Goal: Transaction & Acquisition: Purchase product/service

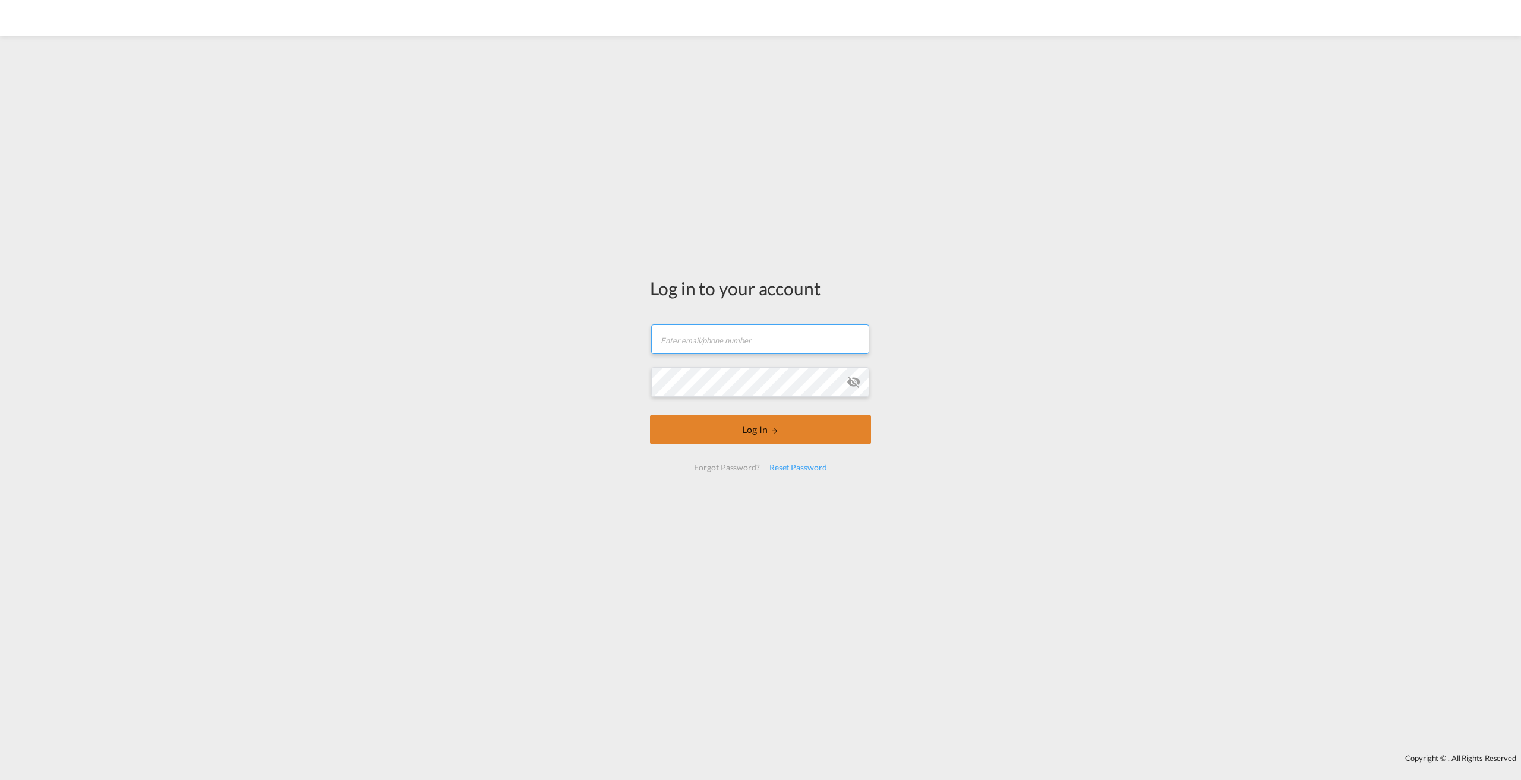
type input "[PERSON_NAME][EMAIL_ADDRESS][PERSON_NAME][DOMAIN_NAME]"
click at [696, 432] on button "Log In" at bounding box center [760, 430] width 221 height 30
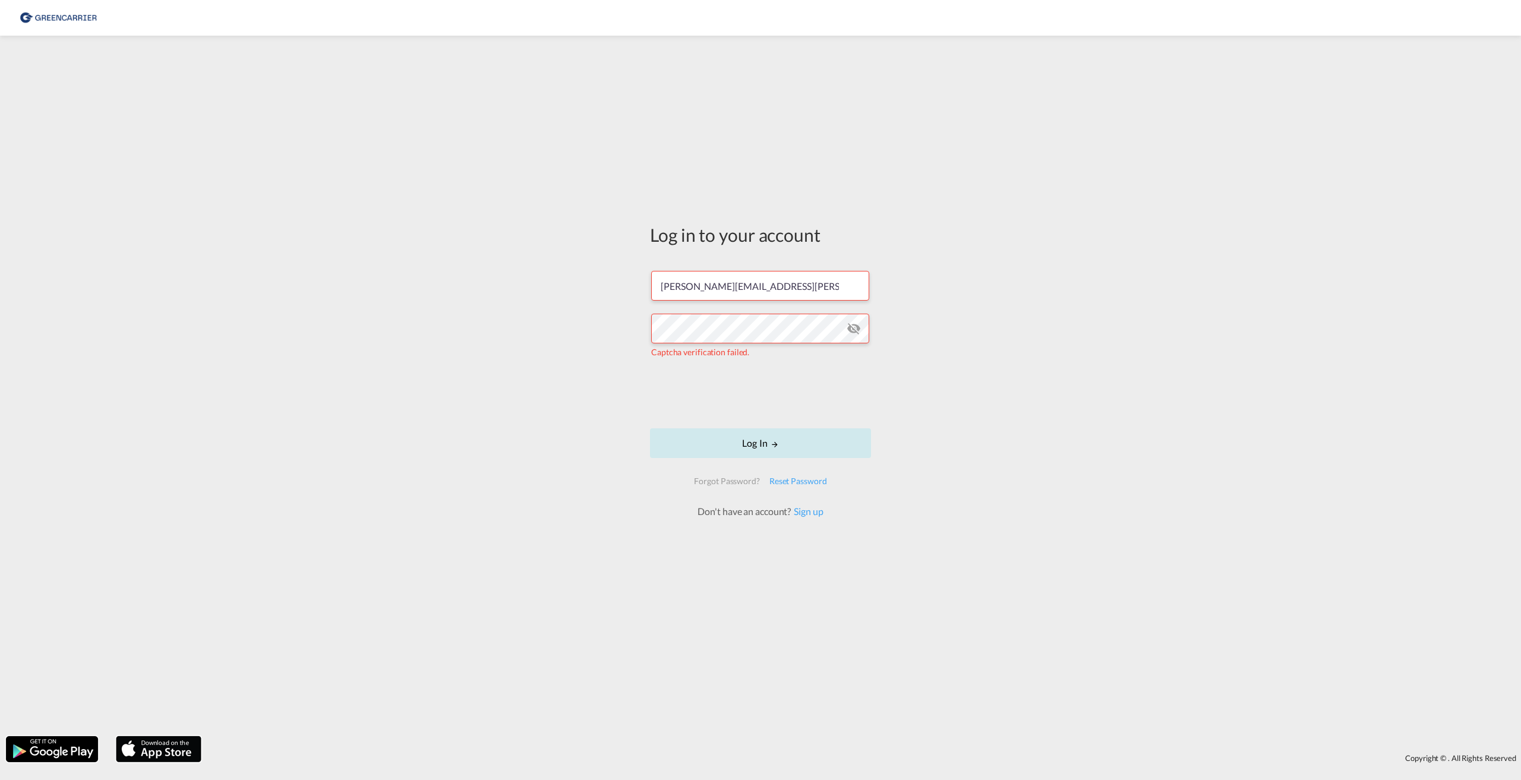
click at [768, 431] on button "Log In" at bounding box center [760, 443] width 221 height 30
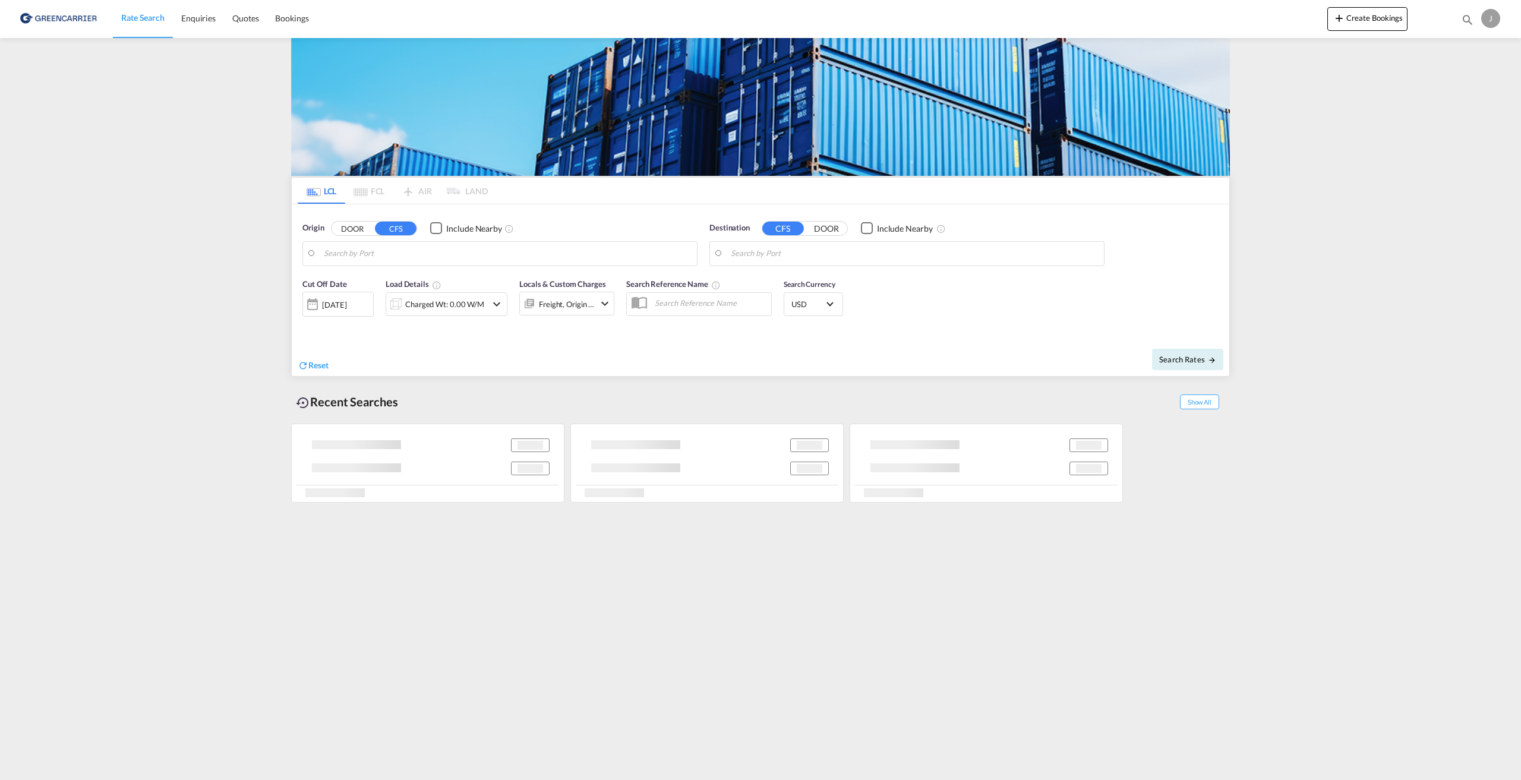
type input "[GEOGRAPHIC_DATA] ([GEOGRAPHIC_DATA]), [GEOGRAPHIC_DATA]"
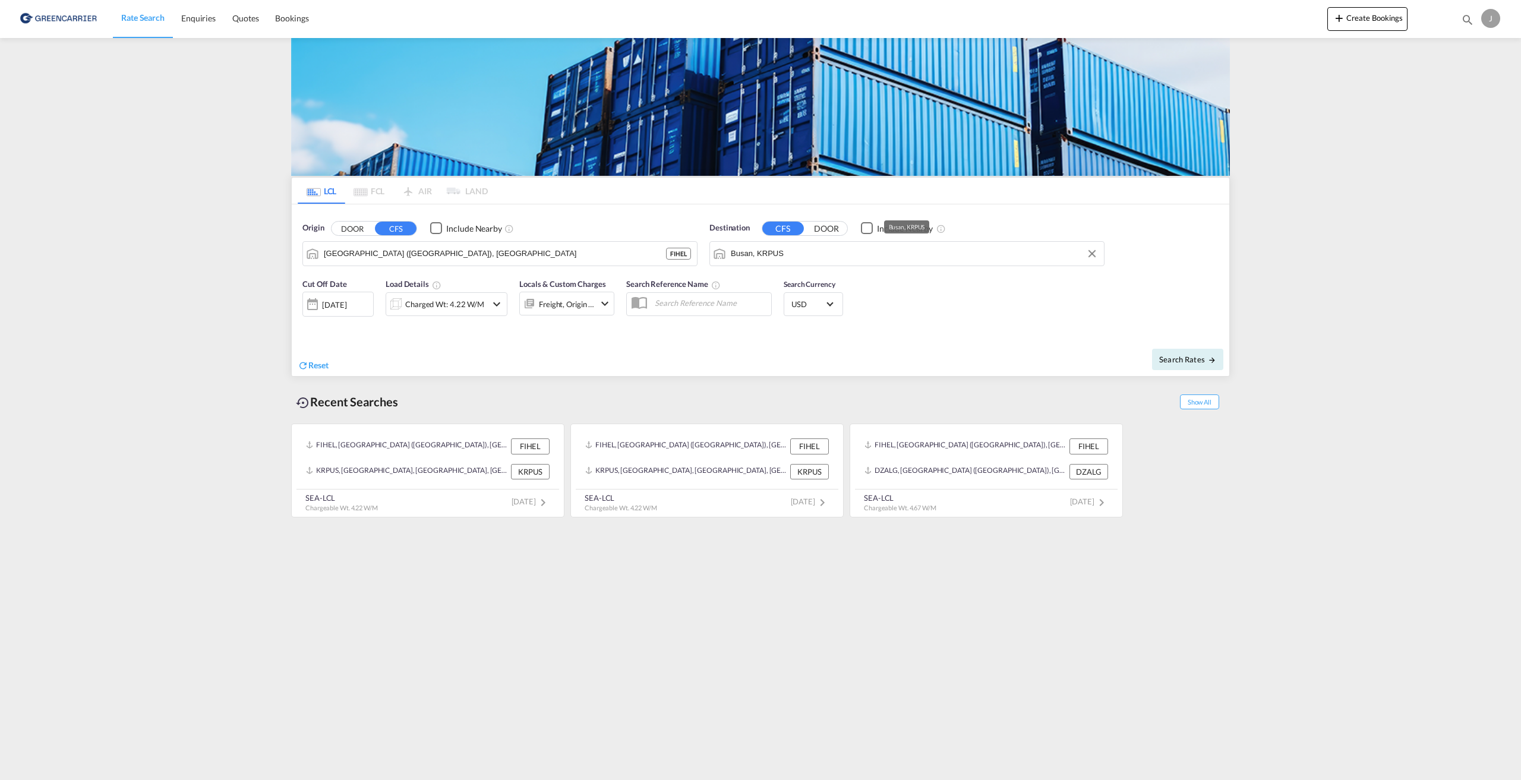
click at [823, 260] on input "Busan, KRPUS" at bounding box center [914, 254] width 367 height 18
click at [806, 287] on div "[GEOGRAPHIC_DATA] [GEOGRAPHIC_DATA], Province of [GEOGRAPHIC_DATA] [GEOGRAPHIC_…" at bounding box center [823, 287] width 226 height 36
type input "[GEOGRAPHIC_DATA], TWKHH"
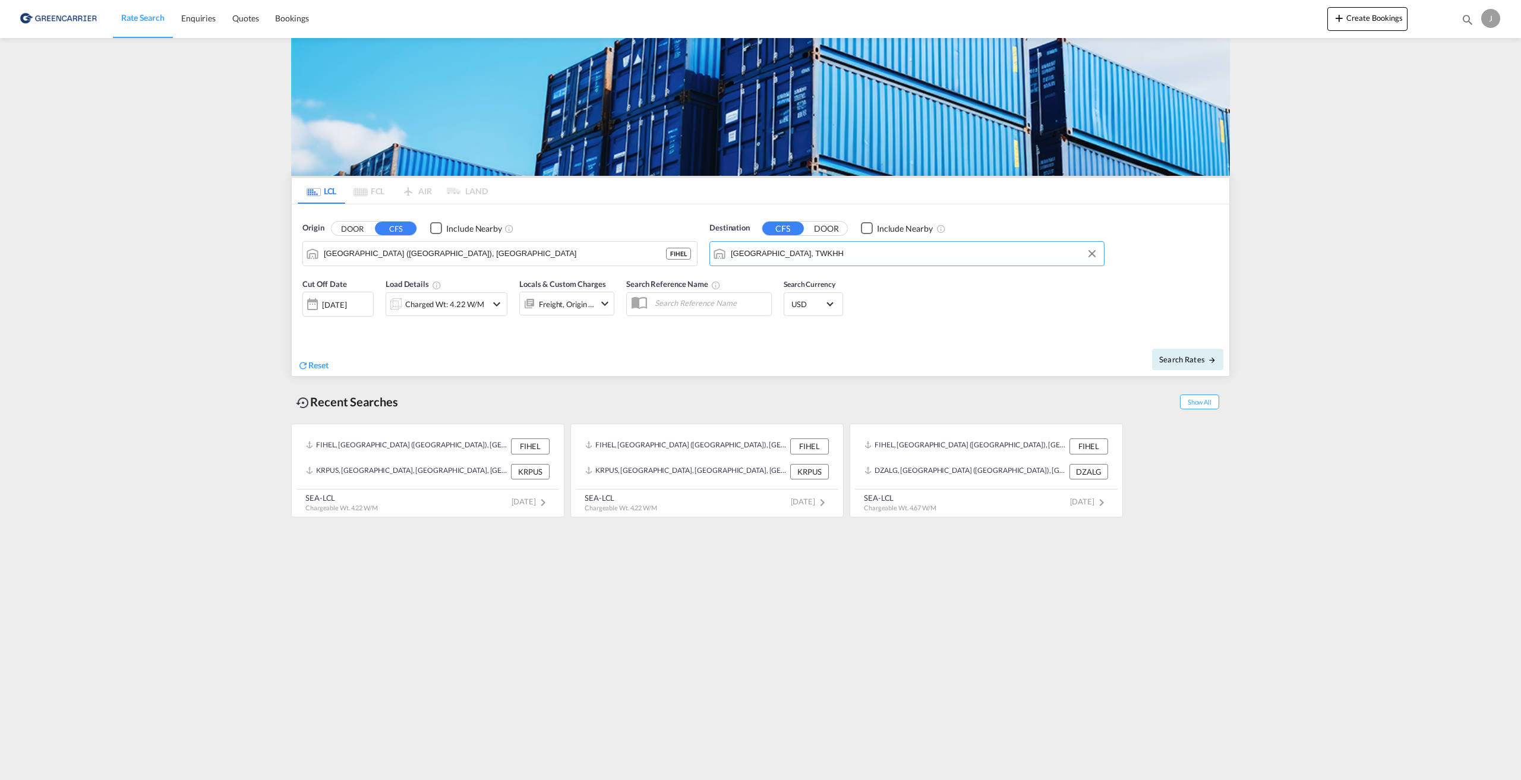
click at [979, 303] on div "Cut Off Date [DATE] [DATE] Load Details Charged Wt: 4.22 W/M Locals & Custom Ch…" at bounding box center [761, 304] width 938 height 64
click at [1194, 361] on span "Search Rates" at bounding box center [1187, 360] width 57 height 10
type input "FIHEL to TWKHH / [DATE]"
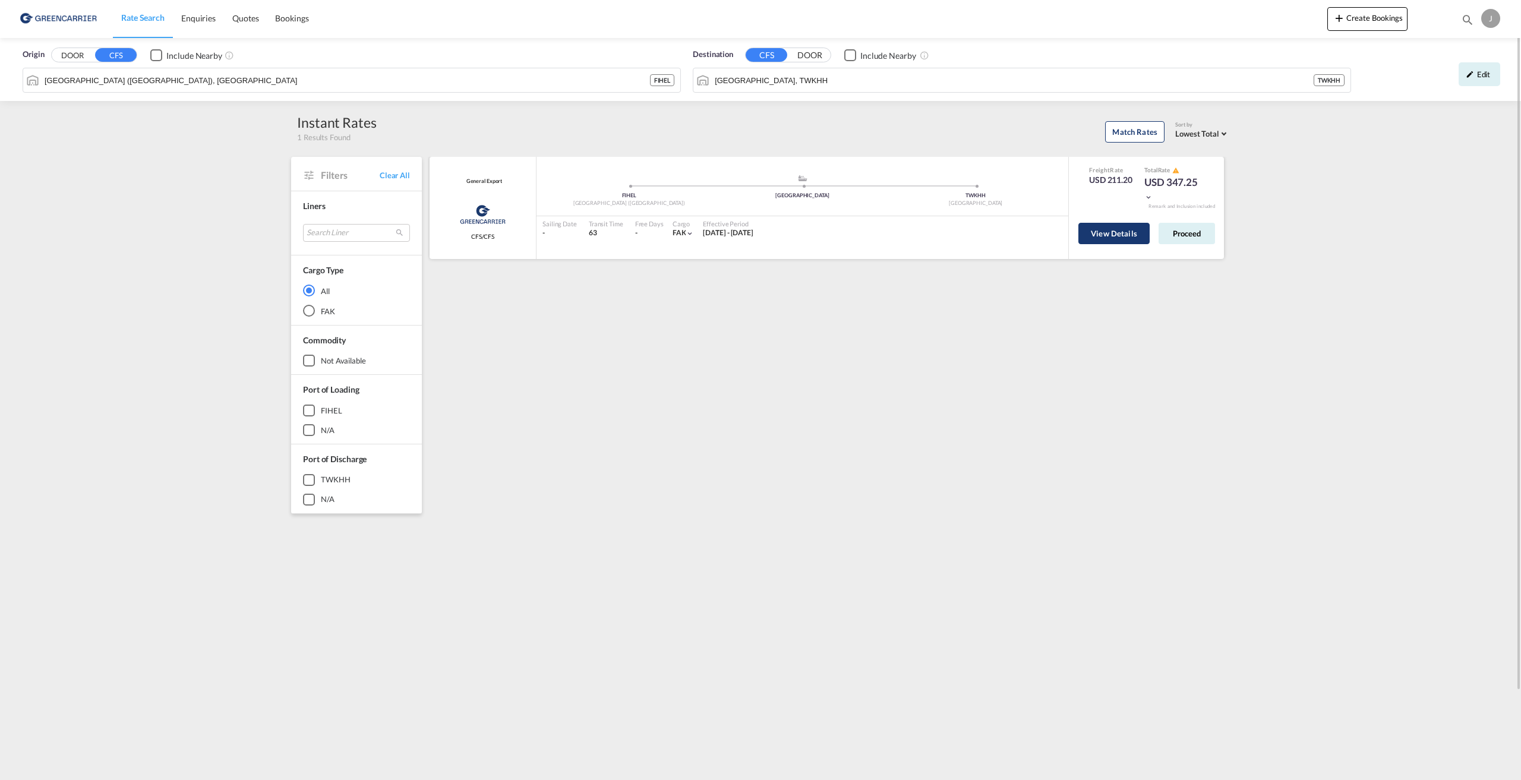
click at [1091, 235] on button "View Details" at bounding box center [1114, 233] width 71 height 21
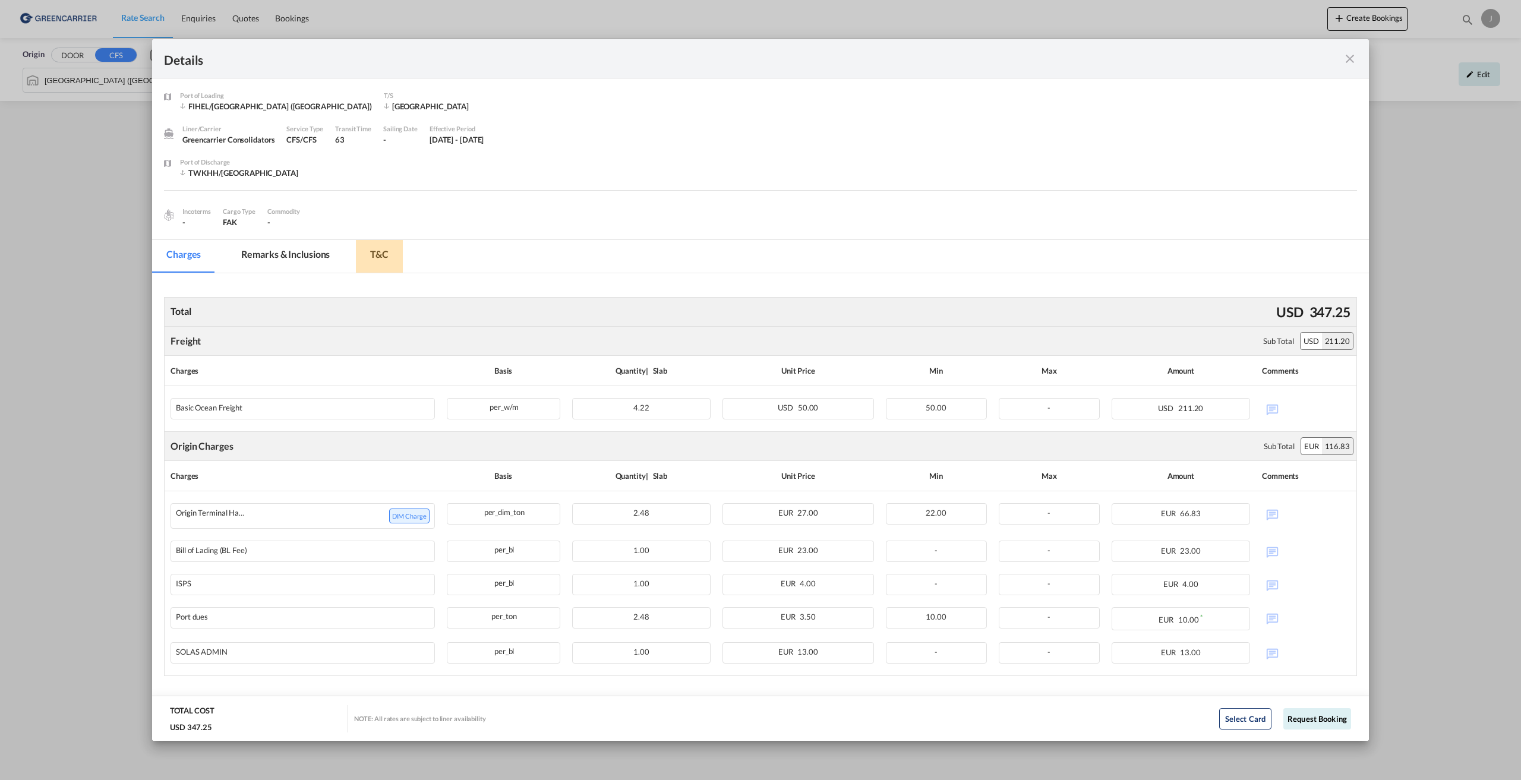
click at [396, 261] on md-tab-item "T&C" at bounding box center [379, 256] width 47 height 33
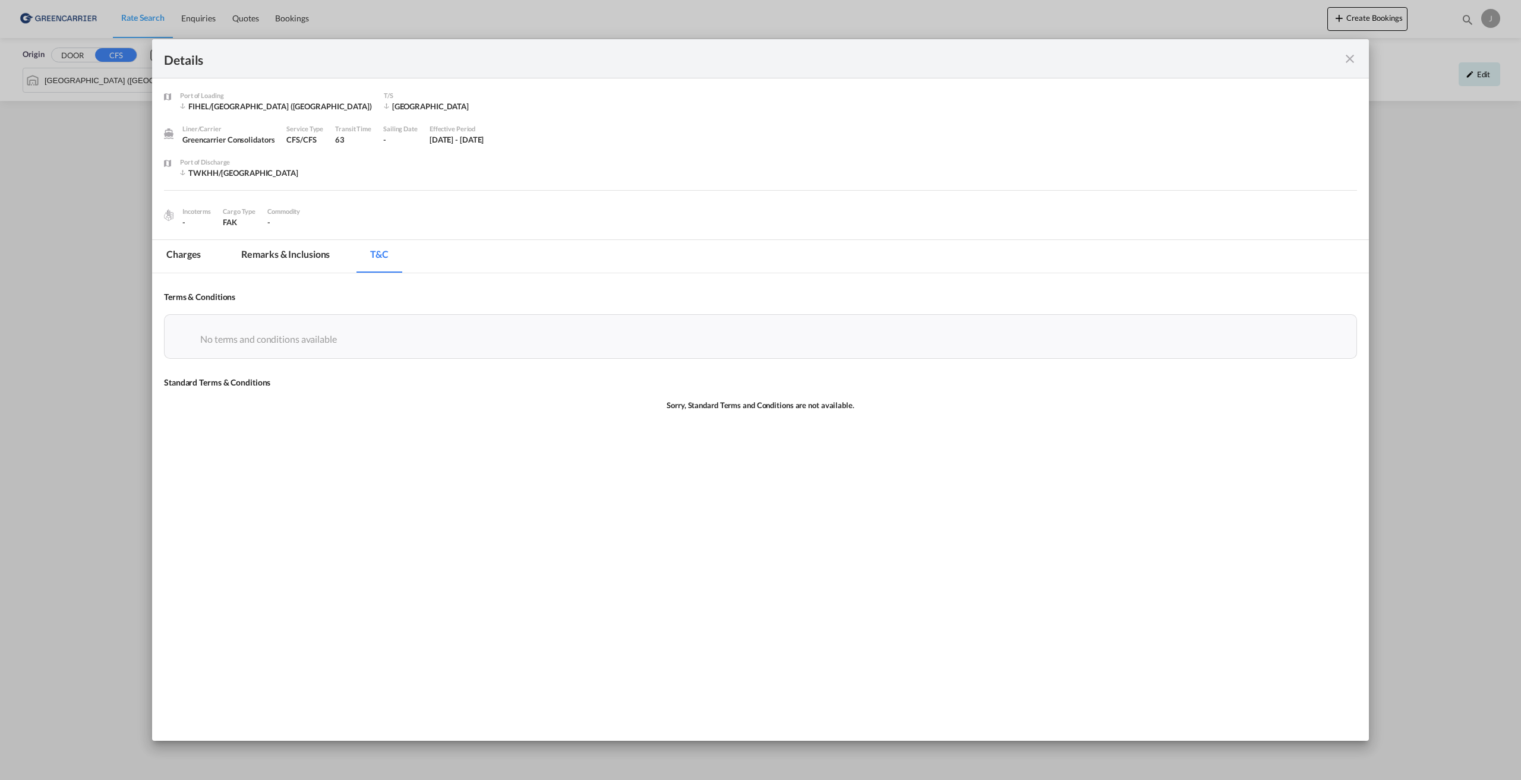
click at [301, 251] on md-tab-item "Remarks & Inclusions" at bounding box center [285, 256] width 117 height 33
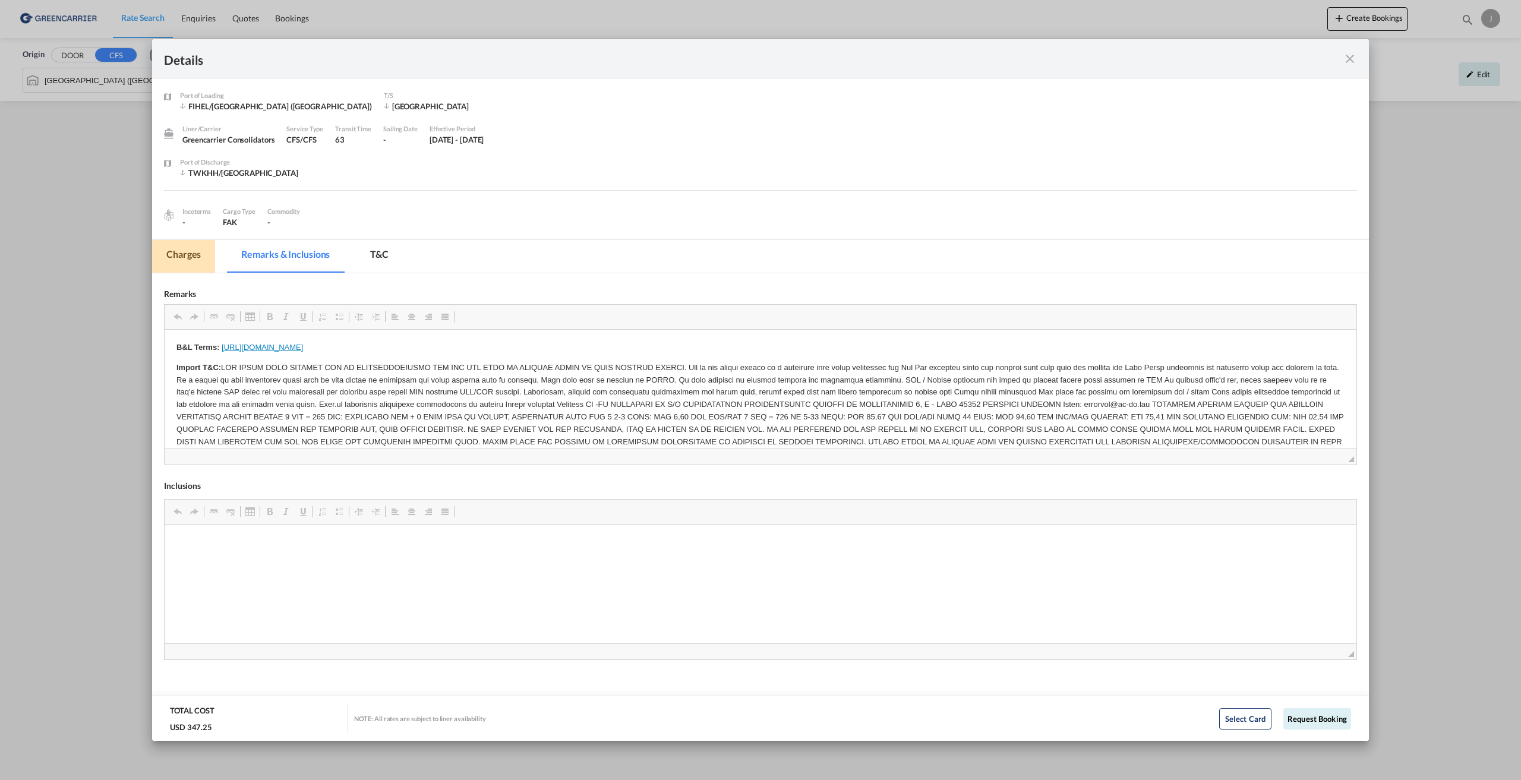
click at [190, 250] on md-tab-item "Charges" at bounding box center [183, 256] width 63 height 33
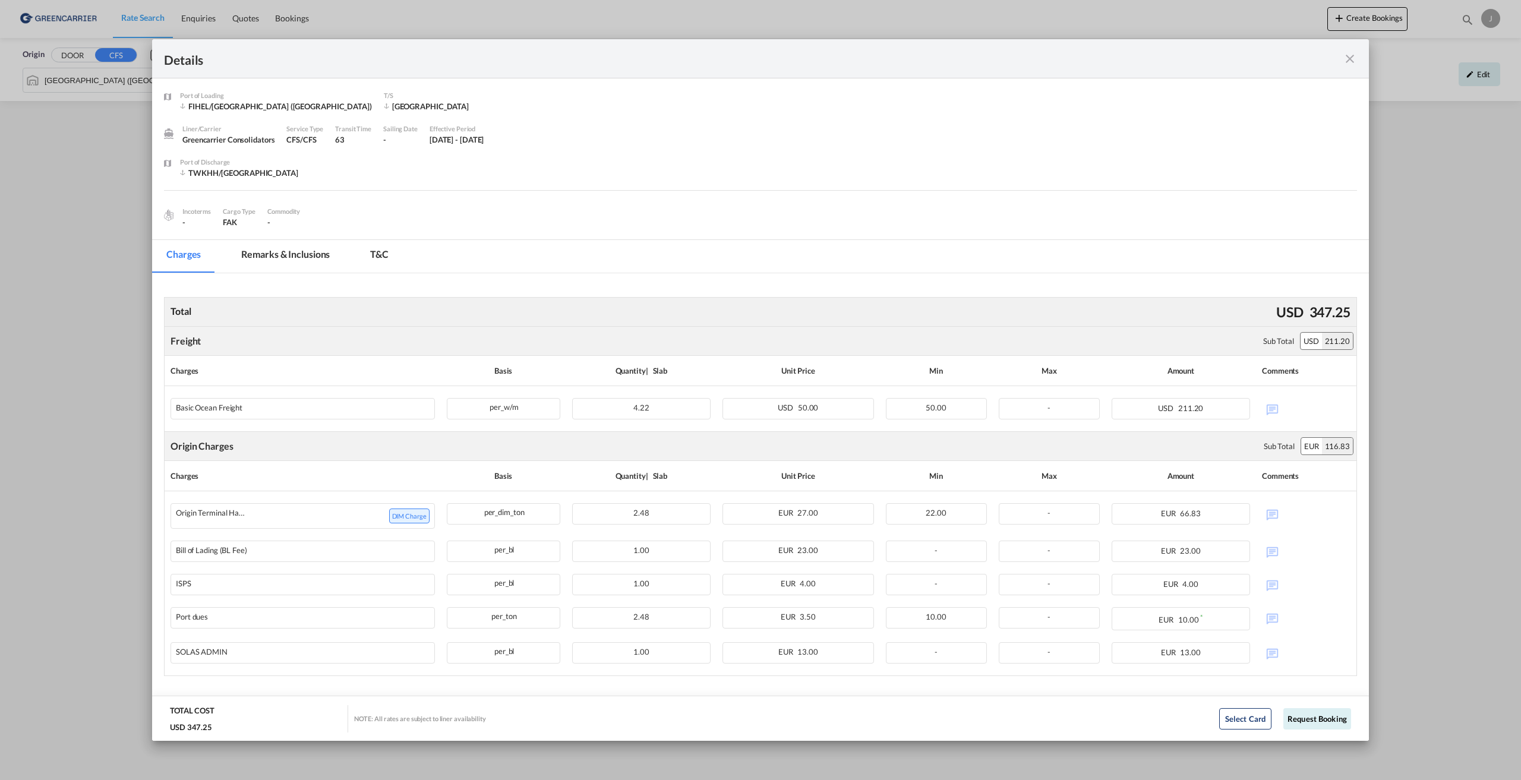
drag, startPoint x: 217, startPoint y: 224, endPoint x: 222, endPoint y: 231, distance: 7.7
click at [221, 230] on div "Port of Loading FIHEL/[GEOGRAPHIC_DATA] ([GEOGRAPHIC_DATA]) T/S [GEOGRAPHIC_DAT…" at bounding box center [760, 158] width 1217 height 161
click at [240, 245] on md-tab-item "Remarks & Inclusions" at bounding box center [285, 256] width 117 height 33
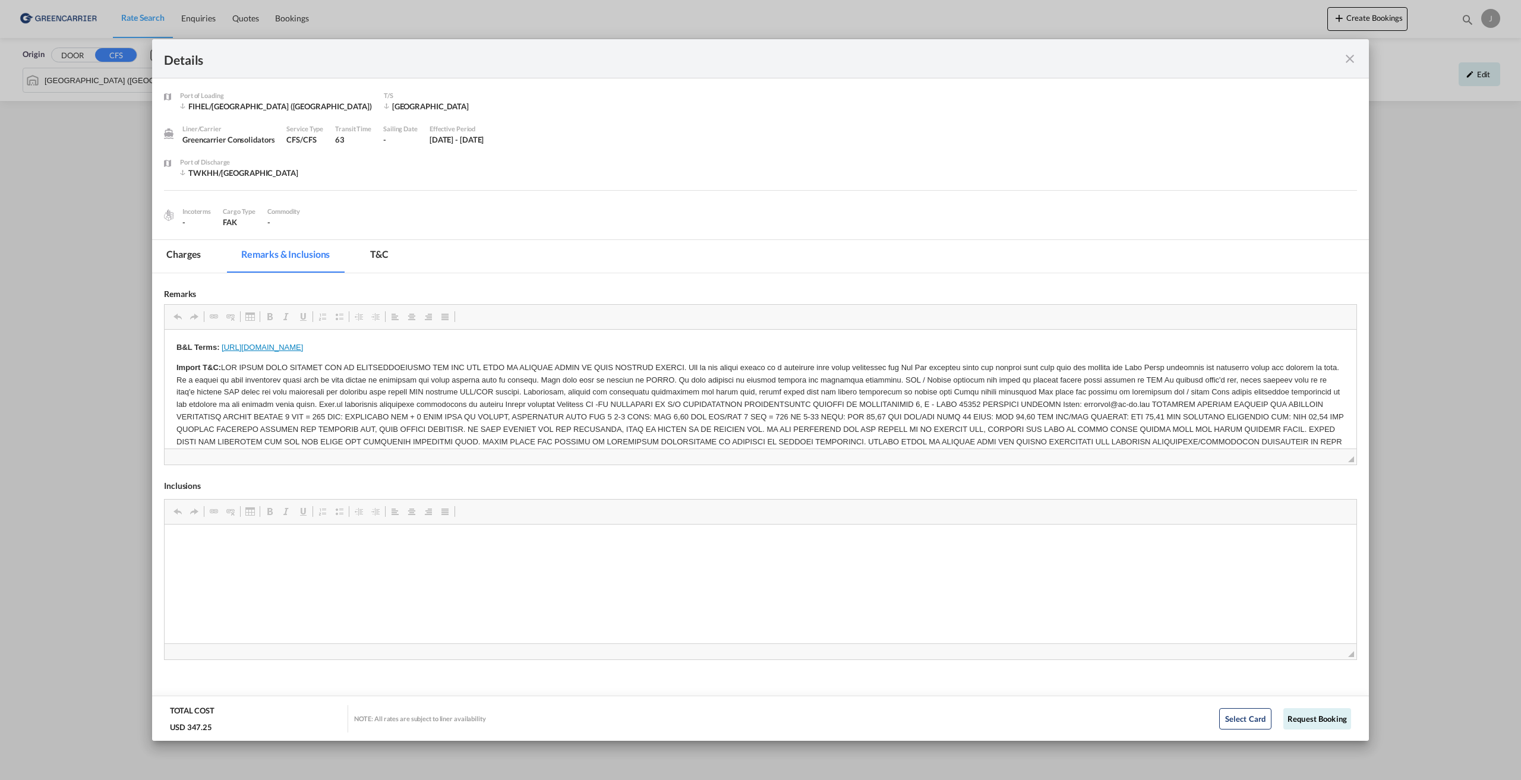
click at [202, 244] on md-tab-item "Charges" at bounding box center [183, 256] width 63 height 33
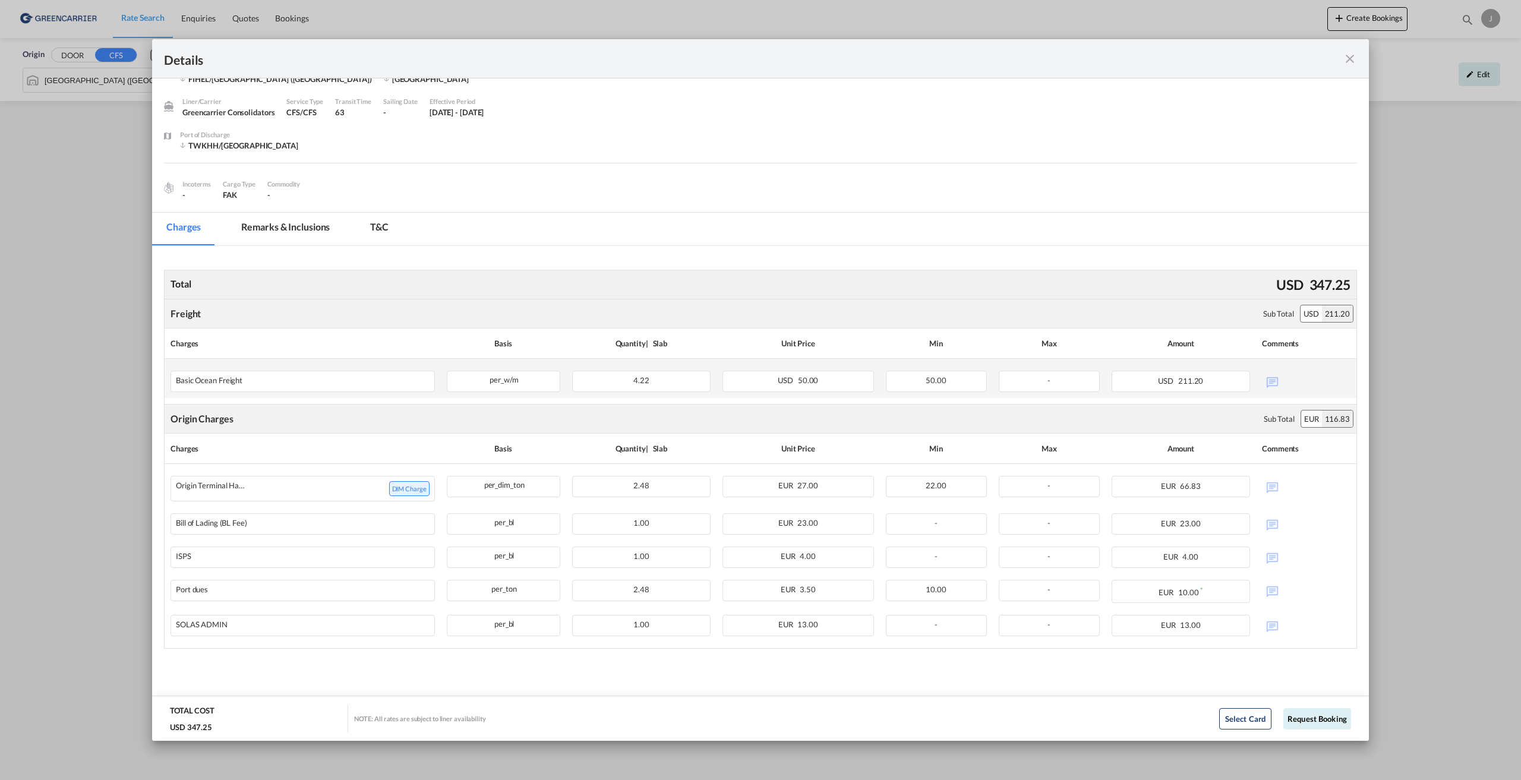
scroll to position [37, 0]
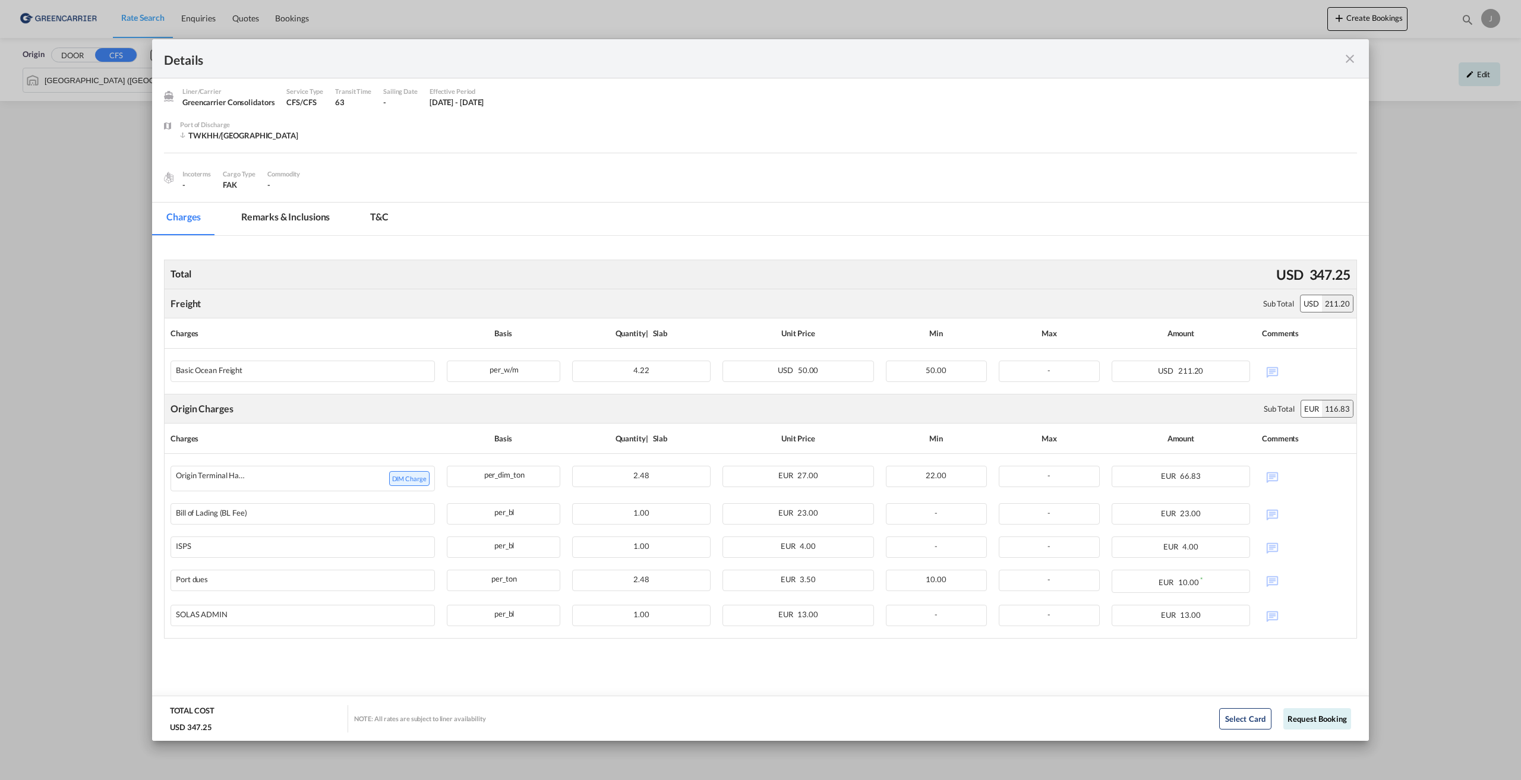
click at [1351, 68] on div "Details" at bounding box center [760, 58] width 1217 height 39
click at [1347, 67] on div "Details" at bounding box center [760, 58] width 1217 height 39
click at [1347, 58] on md-icon "icon-close fg-AAA8AD m-0 cursor" at bounding box center [1350, 59] width 14 height 14
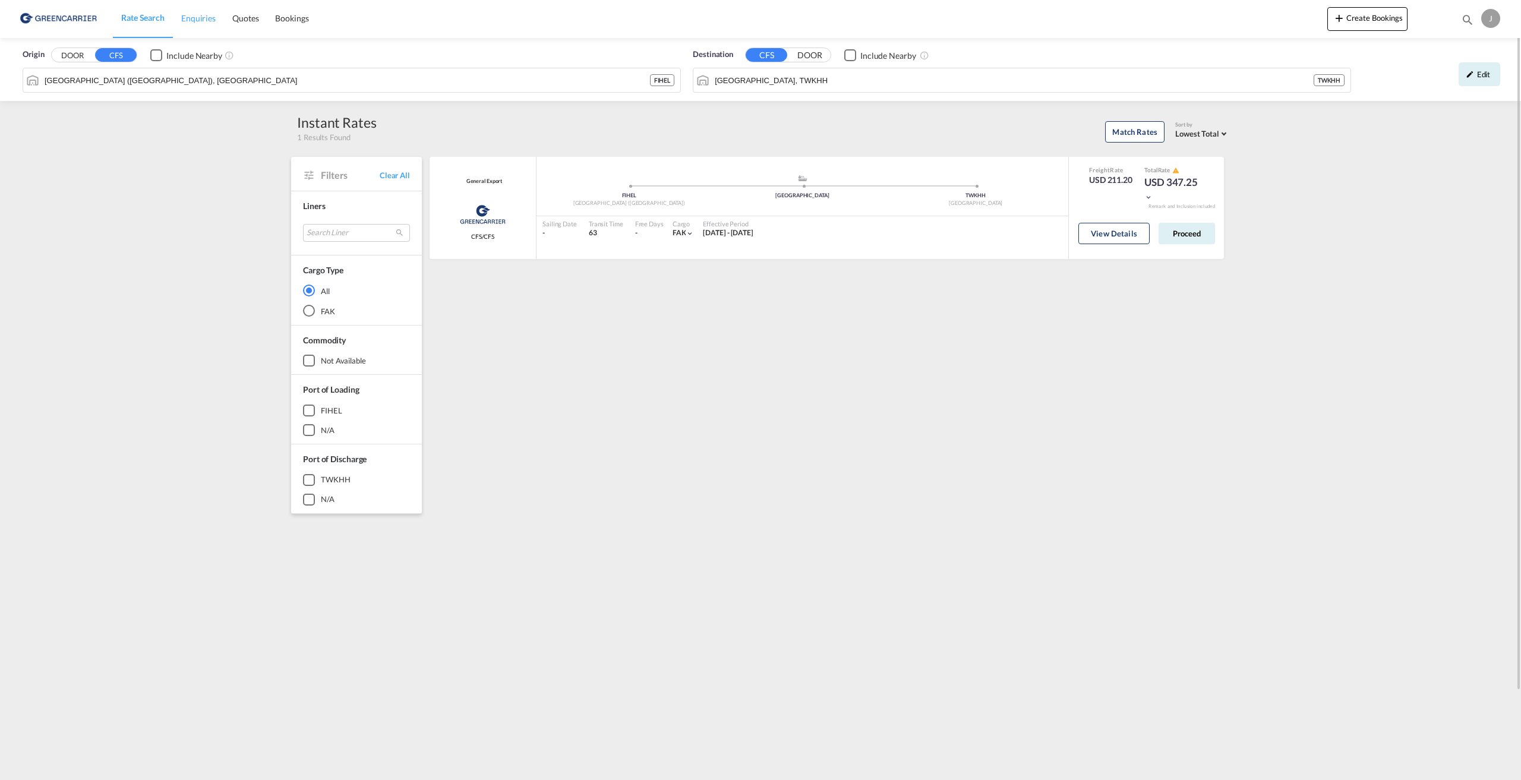
click at [180, 27] on link "Enquiries" at bounding box center [198, 18] width 51 height 39
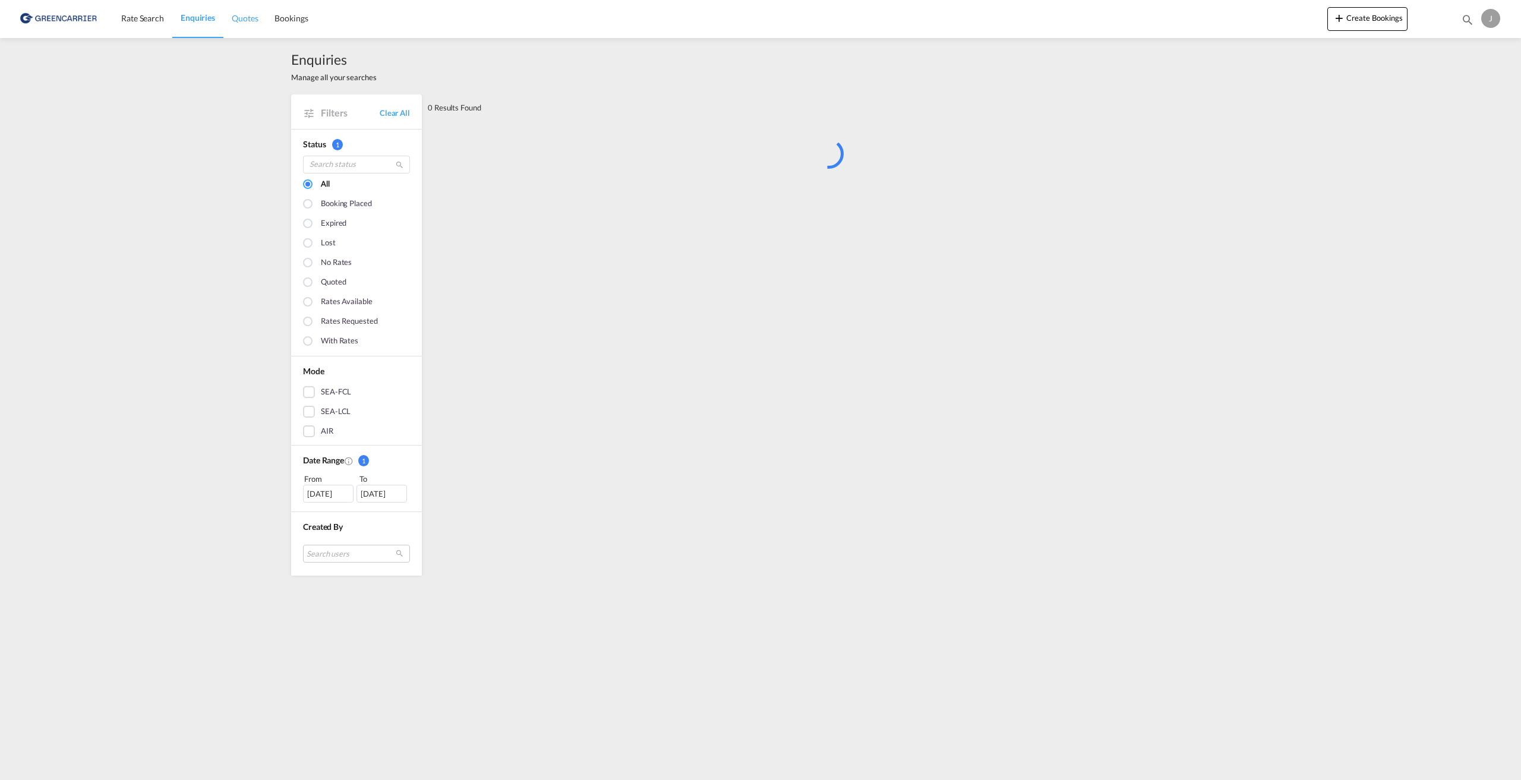
click at [237, 14] on span "Quotes" at bounding box center [245, 18] width 26 height 10
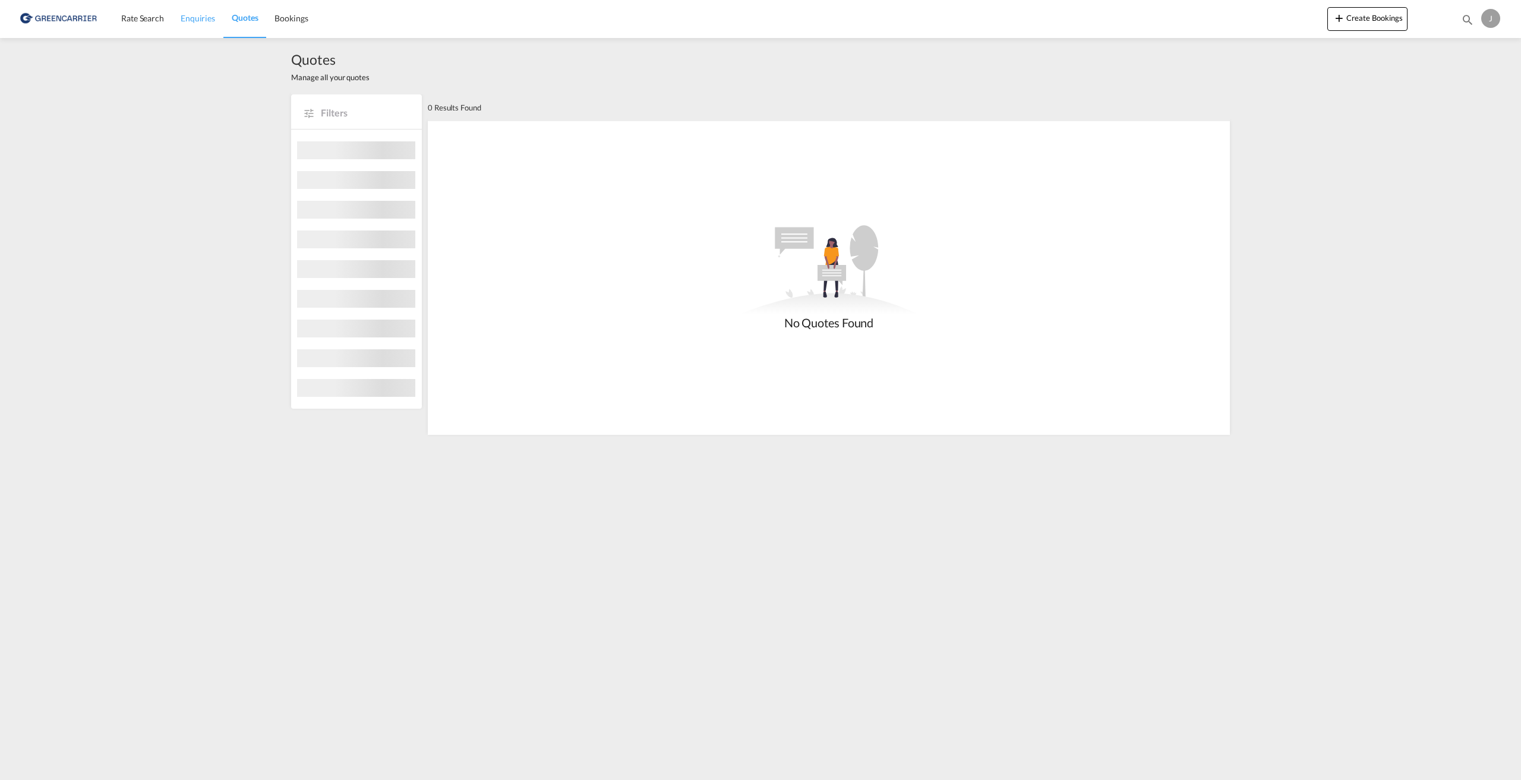
click at [204, 29] on link "Enquiries" at bounding box center [197, 18] width 51 height 39
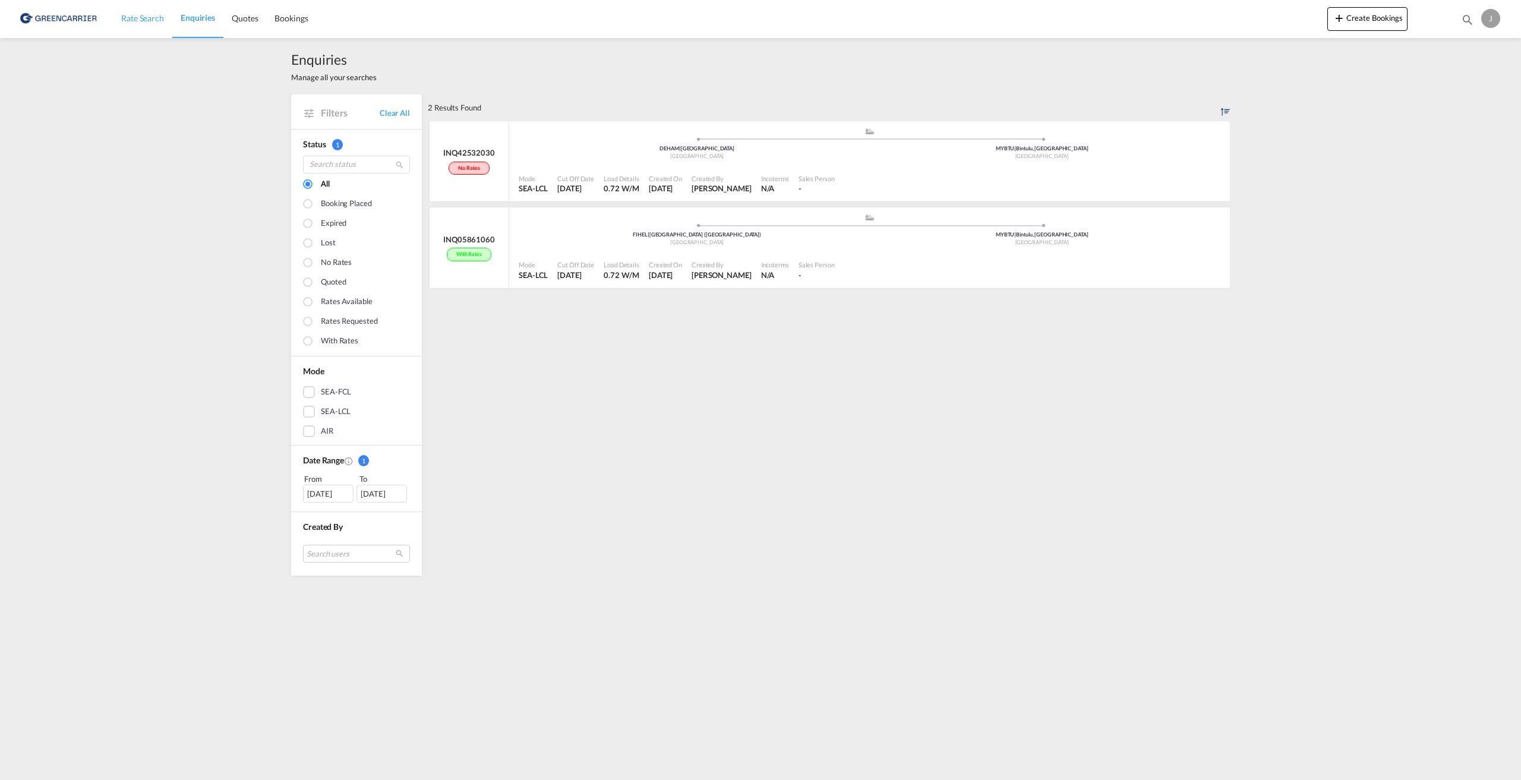
click at [149, 28] on link "Rate Search" at bounding box center [142, 18] width 59 height 39
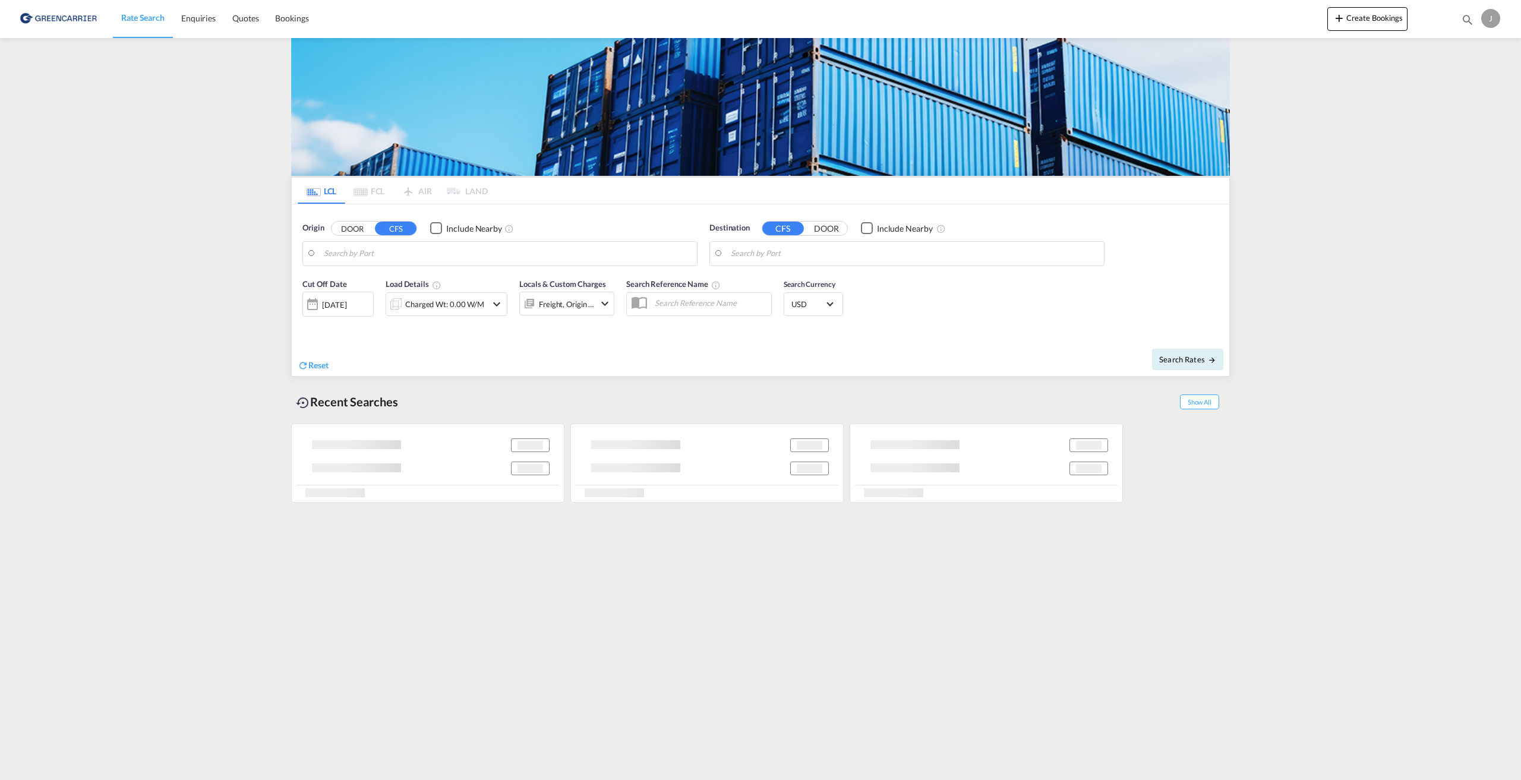
type input "[GEOGRAPHIC_DATA] ([GEOGRAPHIC_DATA]), [GEOGRAPHIC_DATA]"
type input "[GEOGRAPHIC_DATA], TWKHH"
